Goal: Information Seeking & Learning: Learn about a topic

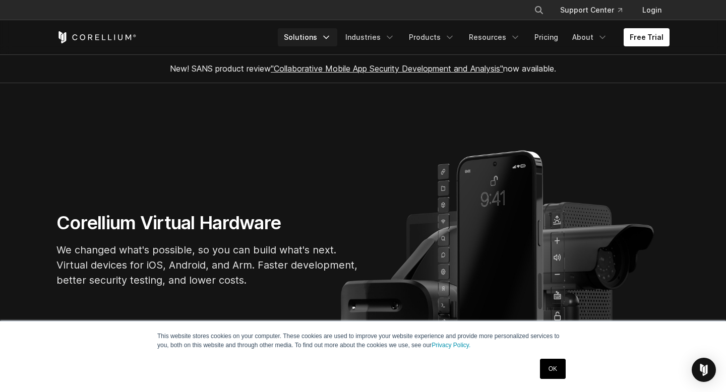
click at [329, 36] on polyline "Navigation Menu" at bounding box center [326, 37] width 5 height 3
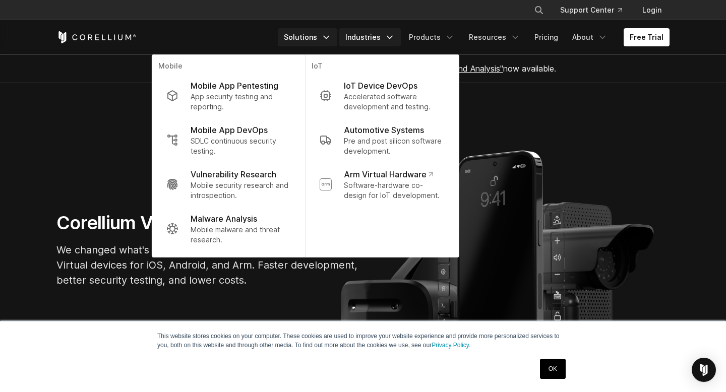
click at [387, 36] on link "Industries" at bounding box center [370, 37] width 62 height 18
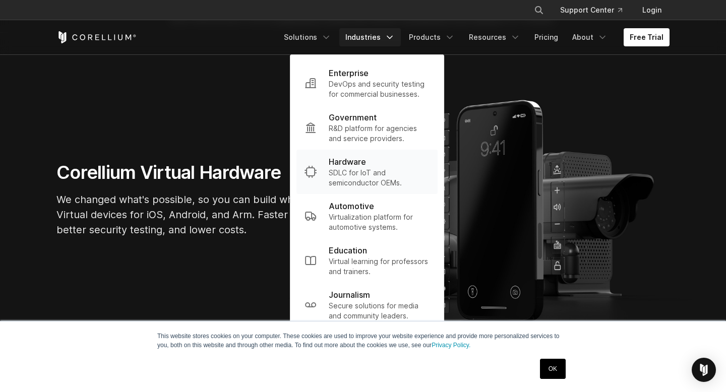
scroll to position [56, 0]
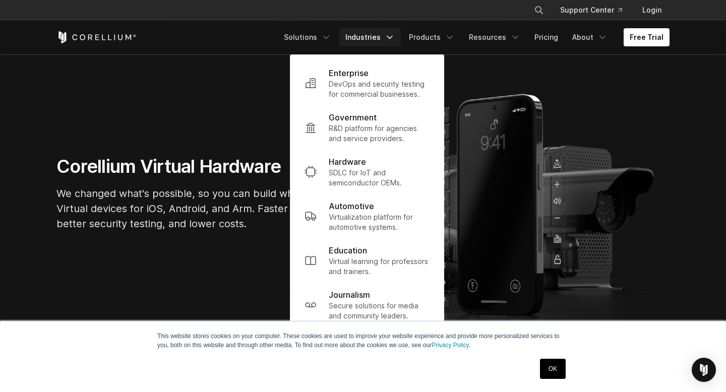
click at [551, 369] on link "OK" at bounding box center [553, 369] width 26 height 20
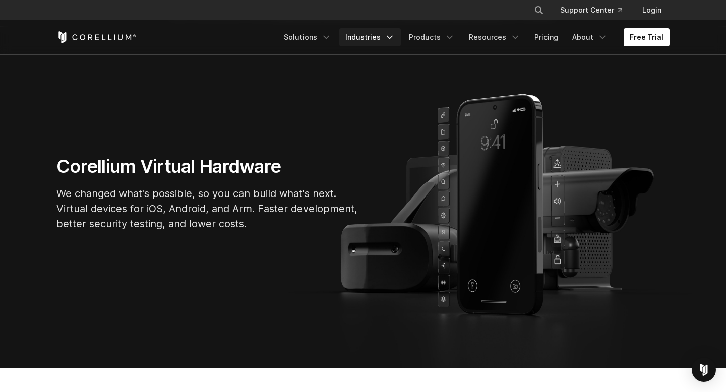
click at [385, 42] on link "Industries" at bounding box center [370, 37] width 62 height 18
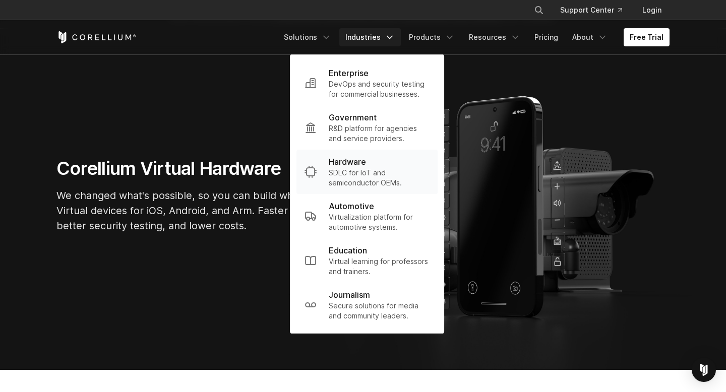
scroll to position [23, 0]
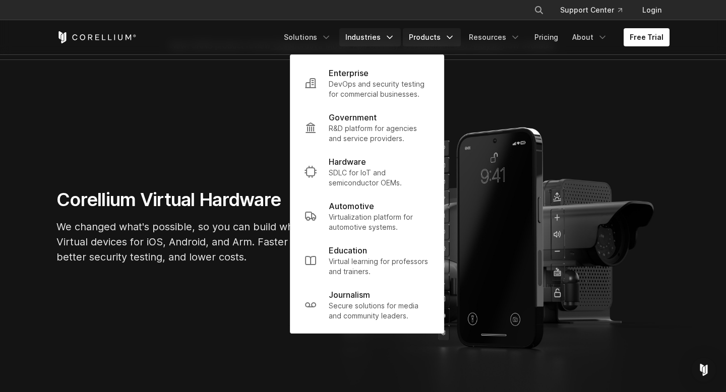
click at [449, 44] on link "Products" at bounding box center [432, 37] width 58 height 18
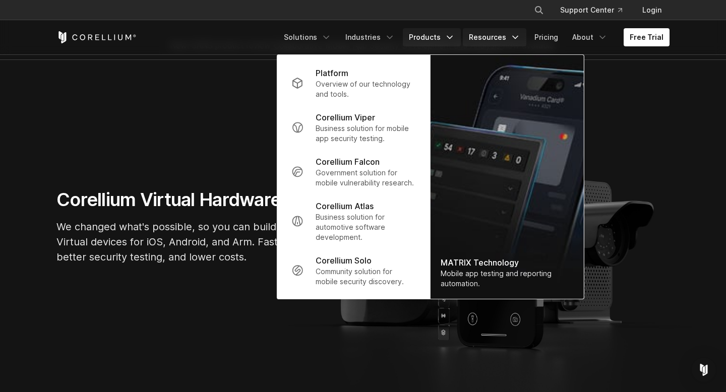
click at [492, 40] on link "Resources" at bounding box center [495, 37] width 64 height 18
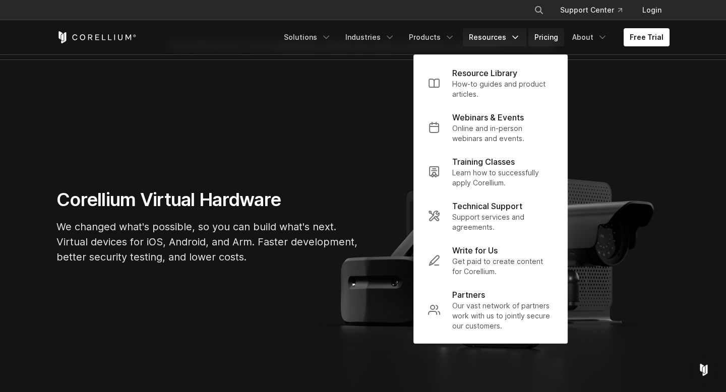
click at [562, 31] on link "Pricing" at bounding box center [547, 37] width 36 height 18
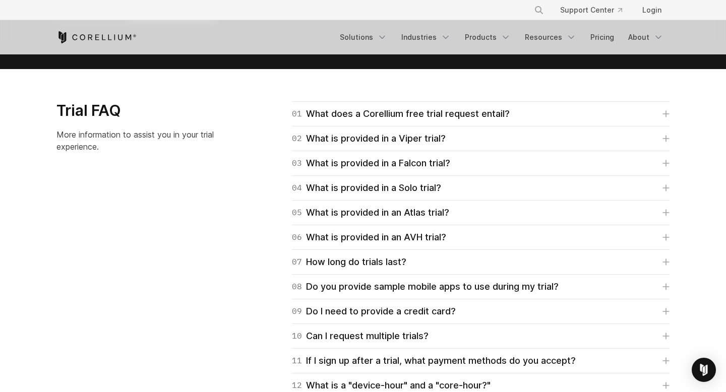
scroll to position [1506, 0]
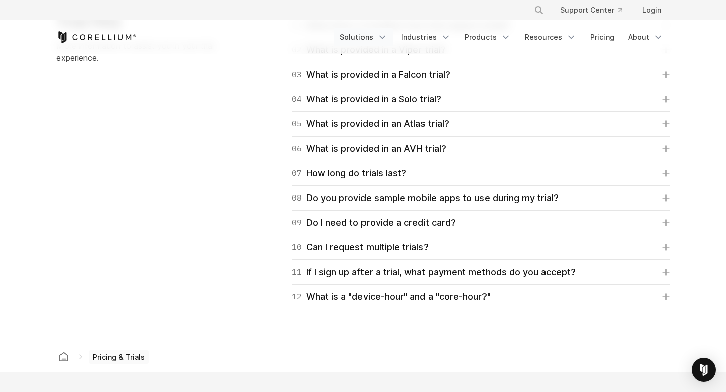
click at [376, 43] on link "Solutions" at bounding box center [364, 37] width 60 height 18
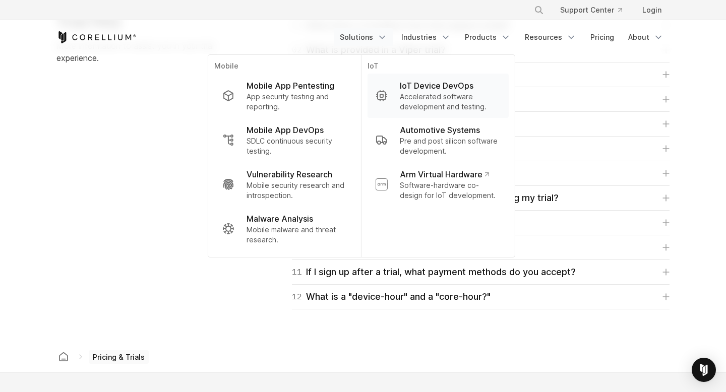
click at [412, 91] on p "IoT Device DevOps" at bounding box center [437, 86] width 74 height 12
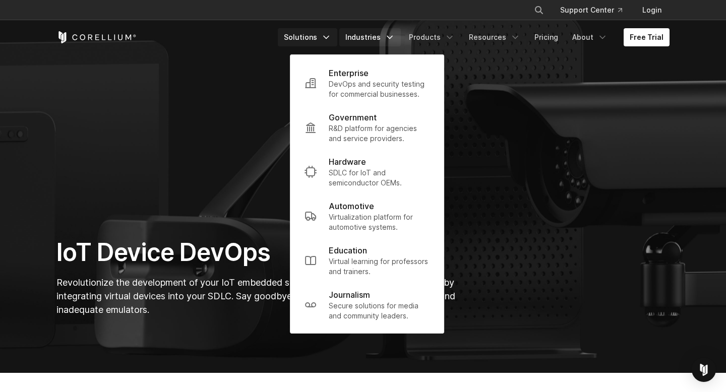
click at [334, 43] on link "Solutions" at bounding box center [308, 37] width 60 height 18
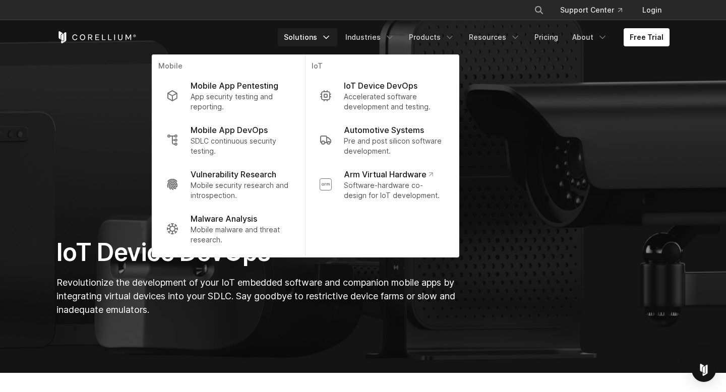
click at [365, 314] on p "Revolutionize the development of your IoT embedded software and companion mobil…" at bounding box center [257, 296] width 402 height 41
